Goal: Information Seeking & Learning: Learn about a topic

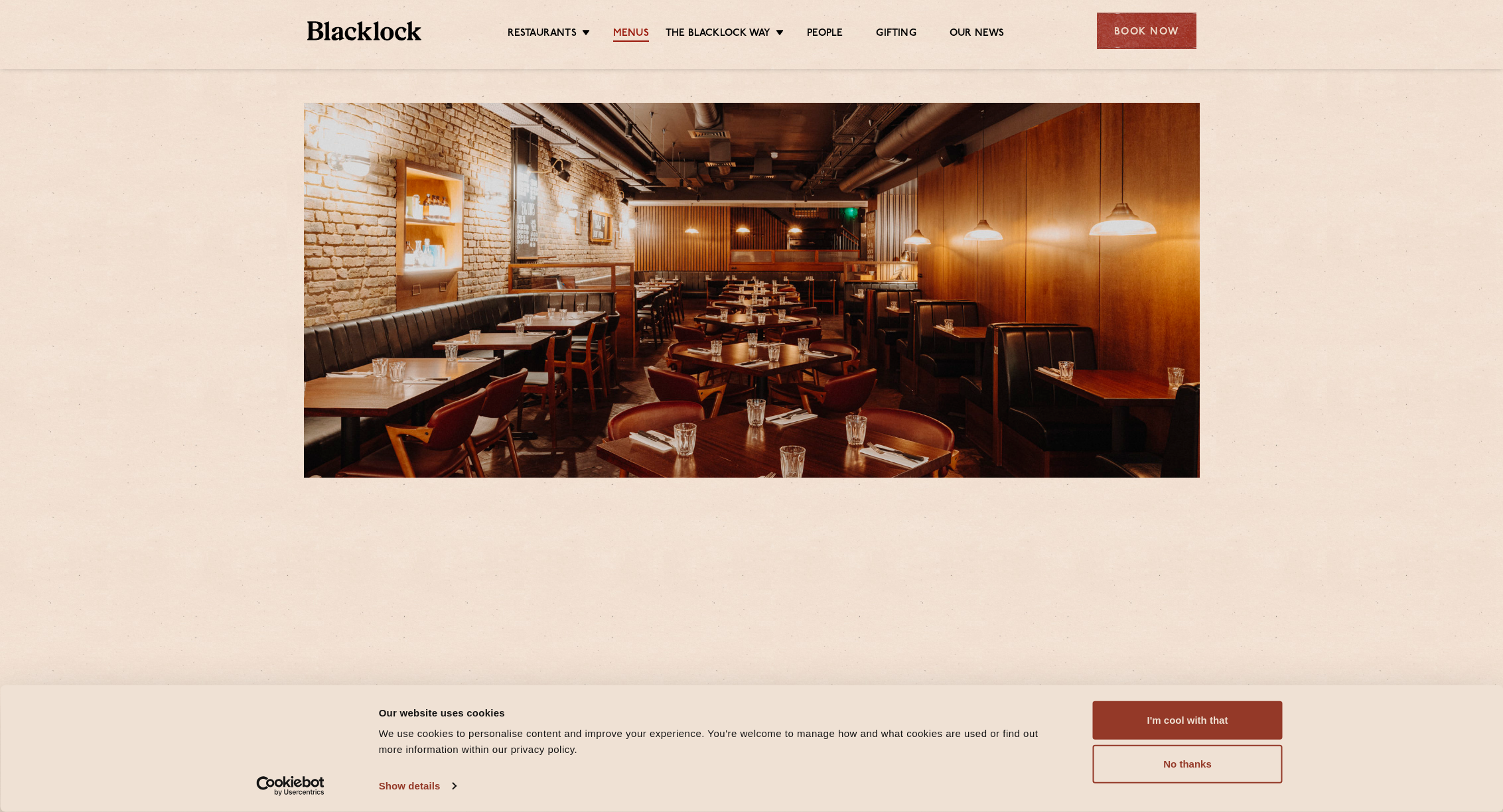
click at [646, 36] on link "Menus" at bounding box center [631, 34] width 36 height 14
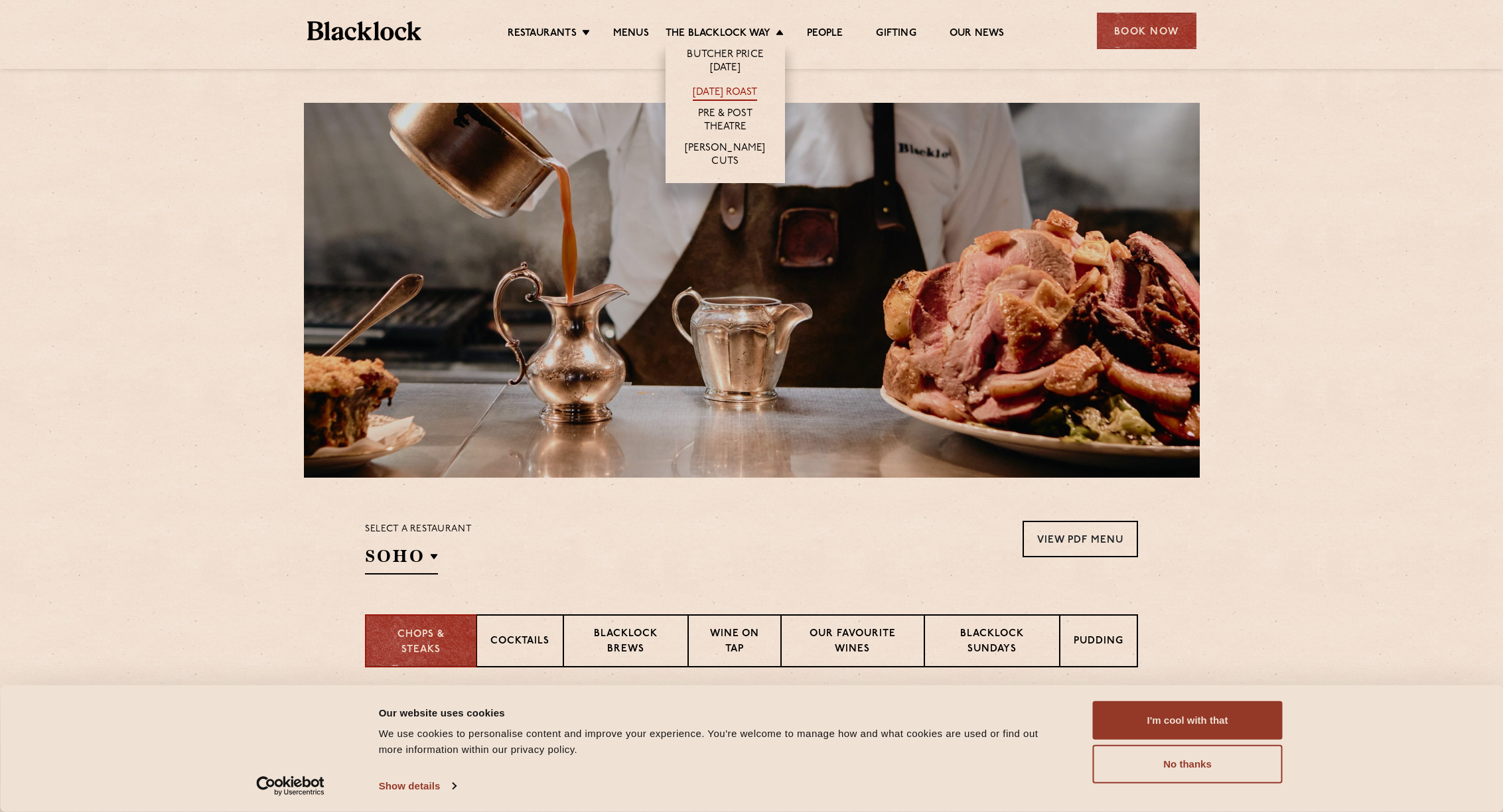
click at [715, 94] on link "[DATE] Roast" at bounding box center [725, 93] width 65 height 14
